Goal: Navigation & Orientation: Find specific page/section

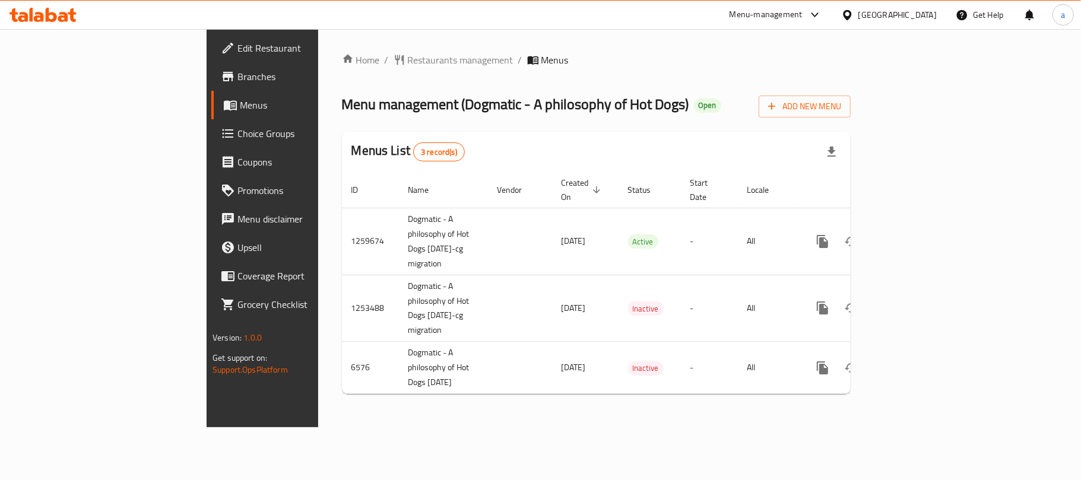
click at [62, 15] on icon at bounding box center [63, 17] width 10 height 10
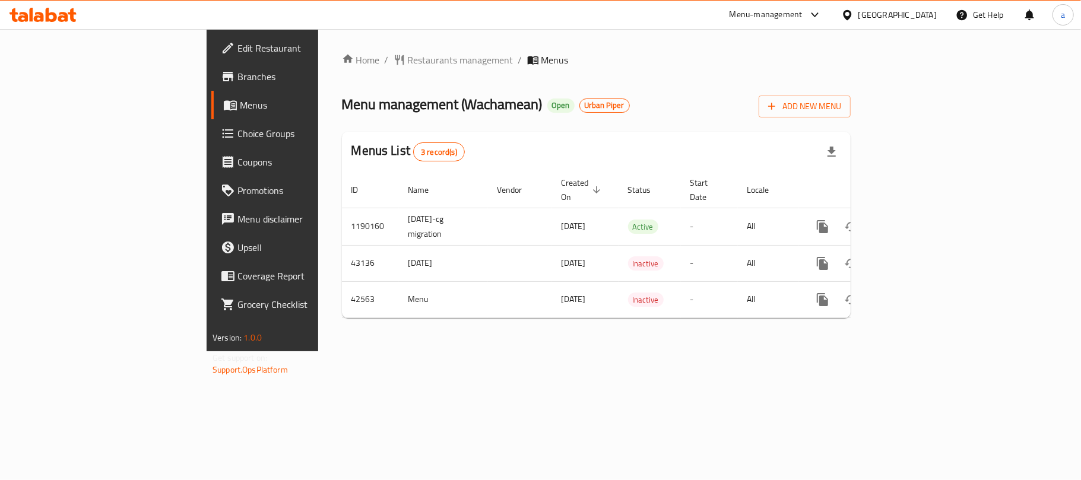
drag, startPoint x: 197, startPoint y: 19, endPoint x: 142, endPoint y: 19, distance: 54.6
click at [197, 19] on div "Menu-management Kuwait Get Help a" at bounding box center [540, 15] width 1081 height 28
click at [56, 14] on icon at bounding box center [42, 15] width 67 height 14
click at [926, 13] on div "[GEOGRAPHIC_DATA]" at bounding box center [897, 14] width 78 height 13
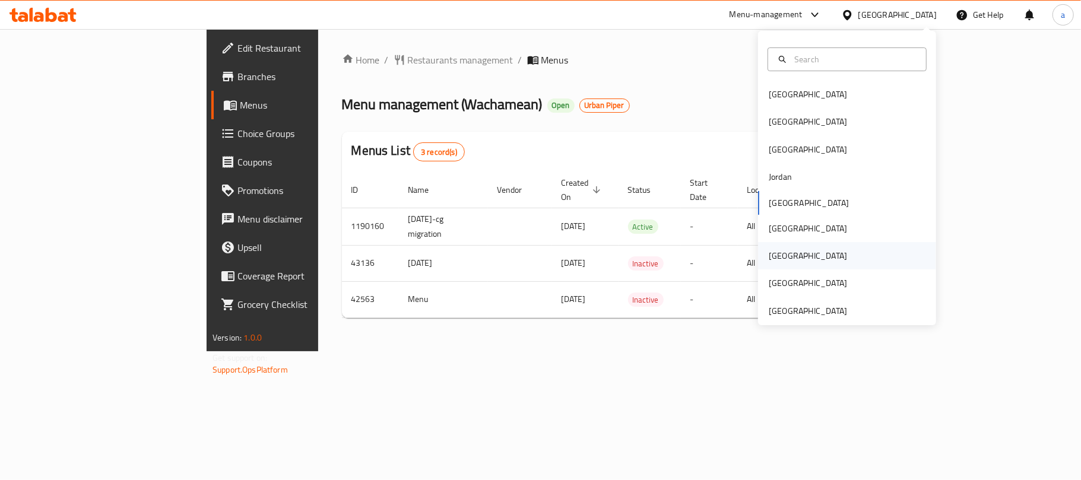
click at [776, 261] on div "[GEOGRAPHIC_DATA]" at bounding box center [808, 255] width 78 height 13
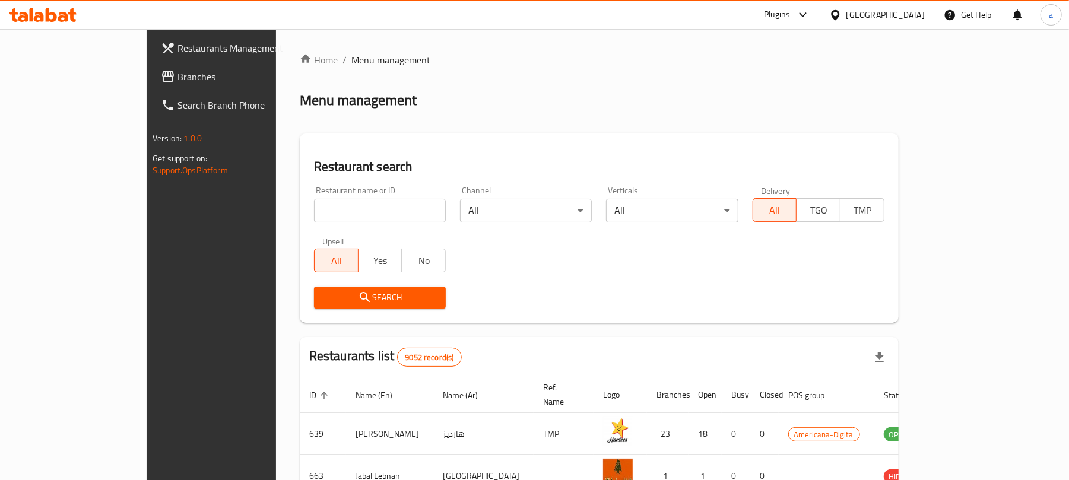
click at [177, 79] on span "Branches" at bounding box center [246, 76] width 138 height 14
